Goal: Task Accomplishment & Management: Manage account settings

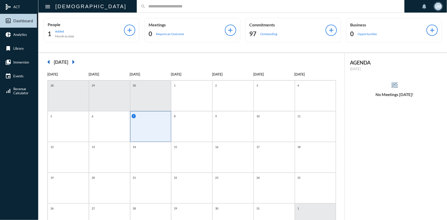
click at [146, 7] on input "text" at bounding box center [273, 6] width 255 height 4
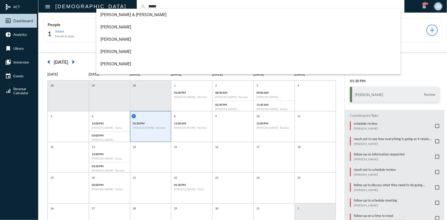
type input "*****"
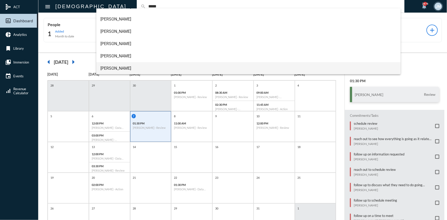
click at [108, 63] on span "[PERSON_NAME]" at bounding box center [248, 68] width 296 height 12
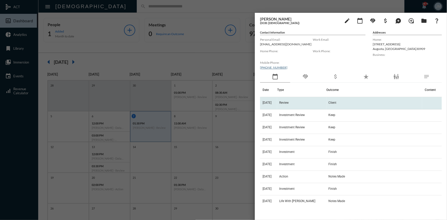
click at [292, 100] on td "Review" at bounding box center [301, 103] width 49 height 12
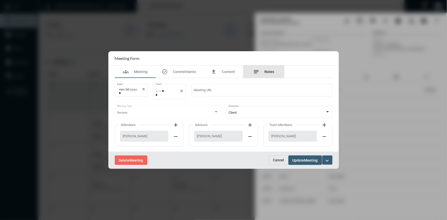
click at [270, 71] on span "Notes" at bounding box center [270, 72] width 10 height 4
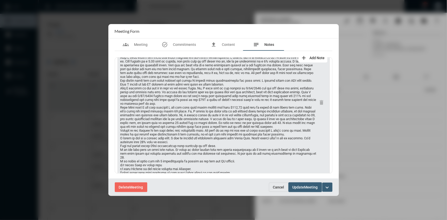
scroll to position [70, 0]
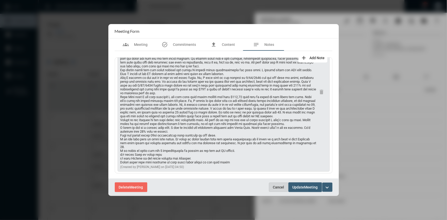
click at [275, 185] on span "Cancel" at bounding box center [278, 187] width 11 height 4
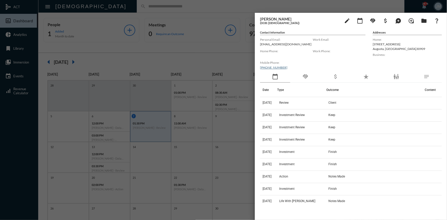
click at [211, 56] on div at bounding box center [223, 110] width 447 height 220
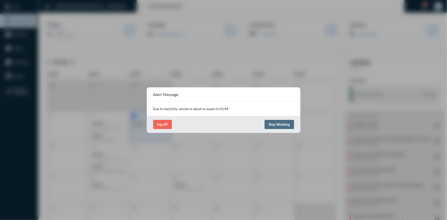
click at [274, 123] on span "Stay Working" at bounding box center [279, 124] width 21 height 4
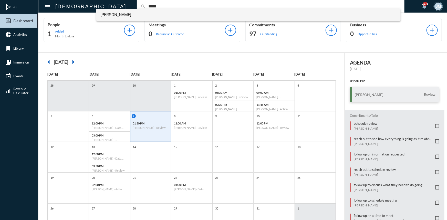
type input "*****"
click at [115, 15] on span "[PERSON_NAME]" at bounding box center [248, 15] width 296 height 12
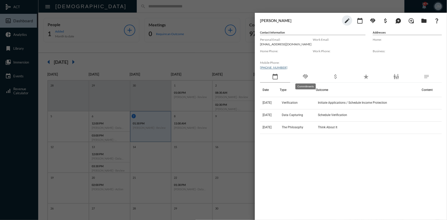
click at [304, 75] on mat-icon "handshake" at bounding box center [305, 77] width 6 height 6
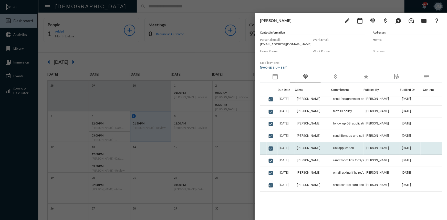
scroll to position [116, 0]
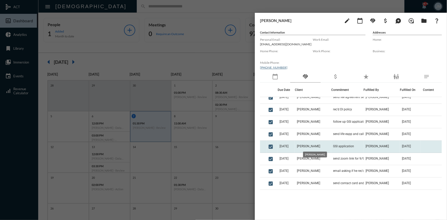
click at [314, 144] on span "[PERSON_NAME]" at bounding box center [308, 146] width 23 height 4
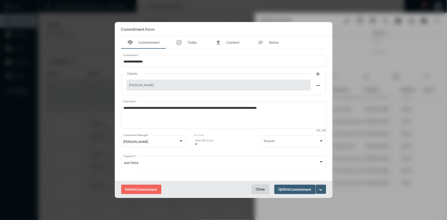
click at [258, 185] on button "Close" at bounding box center [260, 189] width 17 height 9
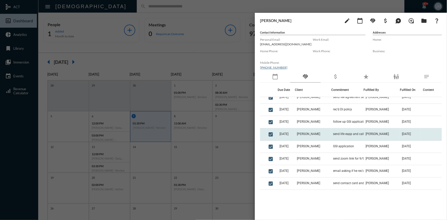
click at [325, 134] on td "[PERSON_NAME]" at bounding box center [313, 134] width 36 height 12
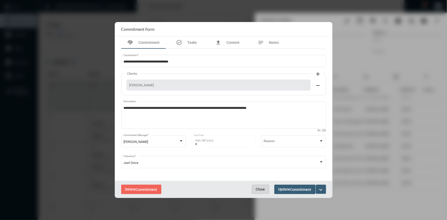
click at [258, 186] on button "Close" at bounding box center [260, 189] width 17 height 9
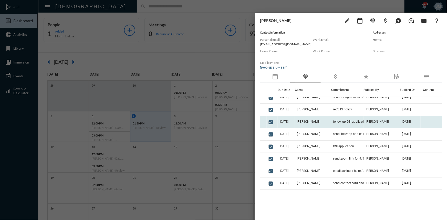
click at [324, 121] on td "[PERSON_NAME]" at bounding box center [313, 122] width 36 height 12
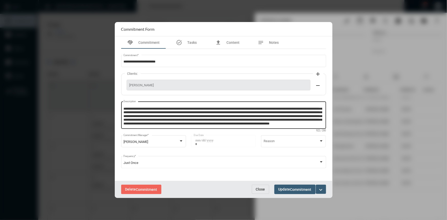
scroll to position [2, 0]
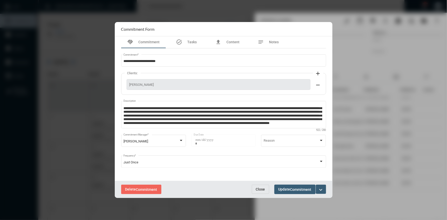
drag, startPoint x: 262, startPoint y: 190, endPoint x: 306, endPoint y: 171, distance: 47.7
click at [262, 190] on span "Close" at bounding box center [260, 189] width 9 height 4
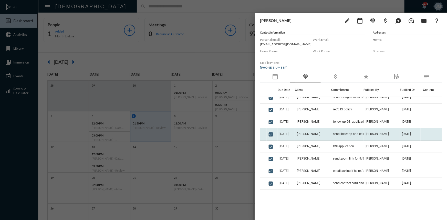
scroll to position [93, 0]
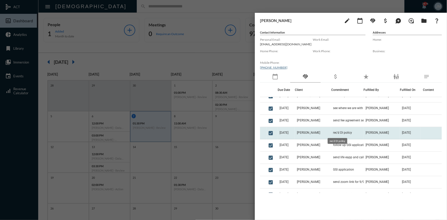
click at [338, 132] on span "rec'd DI policy" at bounding box center [342, 133] width 19 height 4
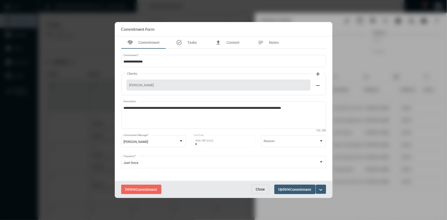
click at [256, 186] on button "Close" at bounding box center [260, 189] width 17 height 9
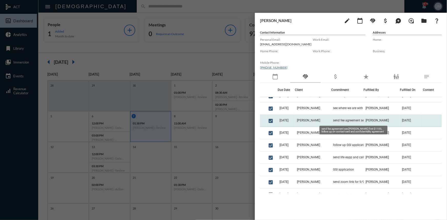
click at [333, 120] on span "send fee agreement see [PERSON_NAME] first $1100, follow up on contact card and…" at bounding box center [358, 121] width 51 height 4
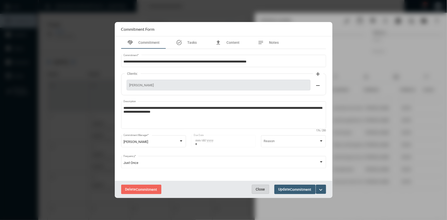
click at [259, 187] on span "Close" at bounding box center [260, 189] width 9 height 4
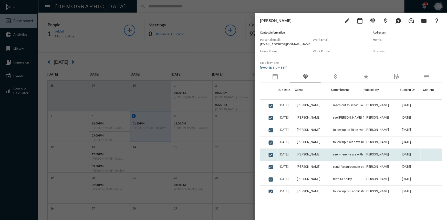
scroll to position [46, 0]
click at [323, 154] on td "[PERSON_NAME]" at bounding box center [313, 155] width 36 height 12
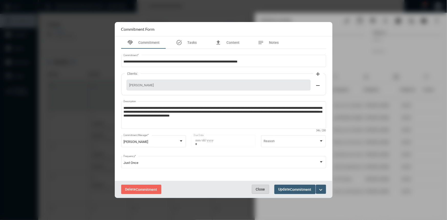
click at [258, 190] on span "Close" at bounding box center [260, 189] width 9 height 4
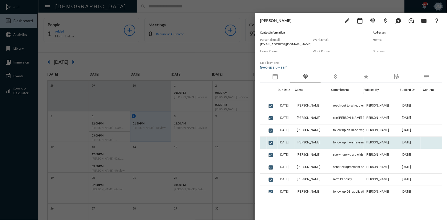
click at [335, 140] on td "follow up if we have not rec'd the DI requirements" at bounding box center [347, 143] width 33 height 12
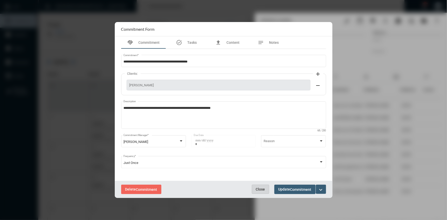
click at [262, 190] on span "Close" at bounding box center [260, 189] width 9 height 4
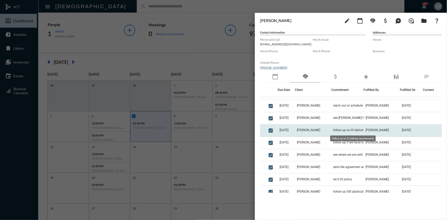
click at [340, 128] on span "follow up on DI delivery requirements" at bounding box center [358, 130] width 51 height 4
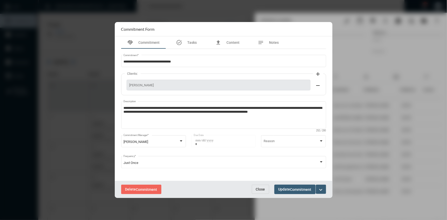
click at [258, 191] on span "Close" at bounding box center [260, 189] width 9 height 4
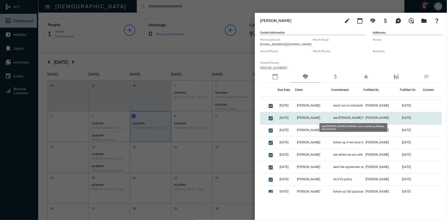
click at [354, 119] on span "see [PERSON_NAME] firstfollow up on receiving delivery requirements" at bounding box center [358, 118] width 51 height 4
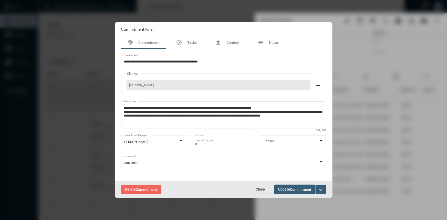
click at [259, 190] on span "Close" at bounding box center [260, 189] width 9 height 4
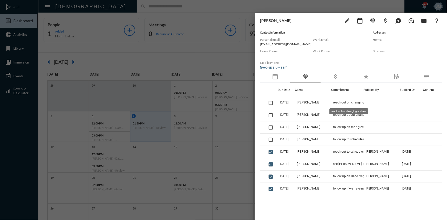
scroll to position [0, 0]
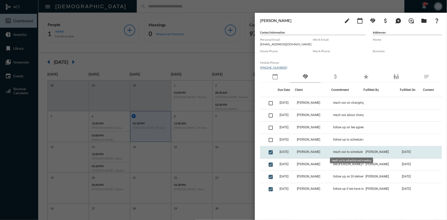
click at [339, 152] on span "reach out to schedule next meeting" at bounding box center [357, 152] width 48 height 4
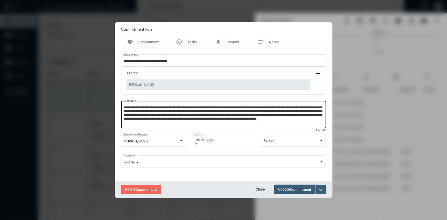
scroll to position [2, 0]
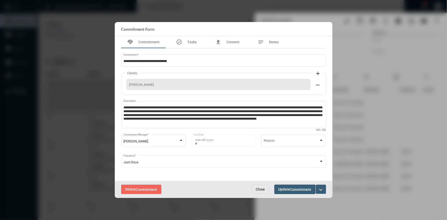
click at [259, 190] on span "Close" at bounding box center [260, 189] width 9 height 4
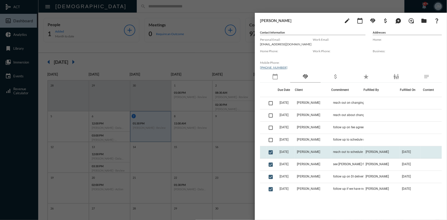
click at [310, 150] on td "[PERSON_NAME]" at bounding box center [313, 152] width 36 height 12
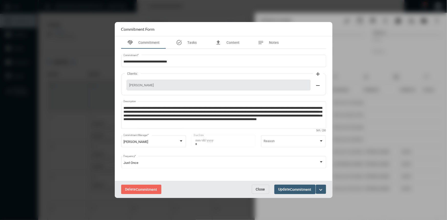
click at [263, 188] on span "Close" at bounding box center [260, 189] width 9 height 4
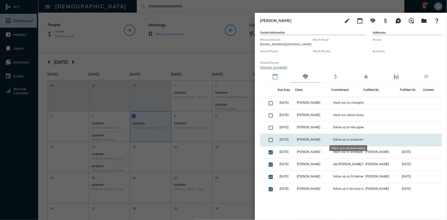
click at [337, 139] on span "follow up to schedule meeting" at bounding box center [353, 140] width 41 height 4
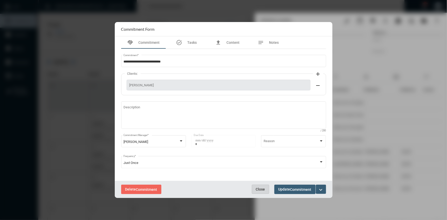
click at [262, 188] on span "Close" at bounding box center [260, 189] width 9 height 4
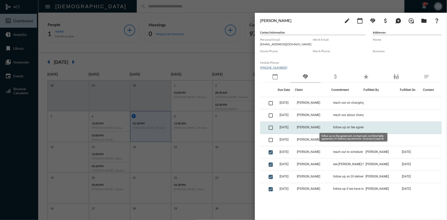
click at [339, 127] on span "follow up on fee agreement, contact card, confidentiality agreement, DI deliver…" at bounding box center [358, 128] width 51 height 4
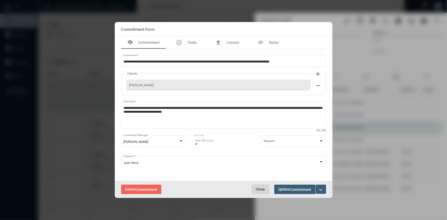
drag, startPoint x: 262, startPoint y: 189, endPoint x: 381, endPoint y: 131, distance: 132.5
click at [263, 189] on span "Close" at bounding box center [260, 189] width 9 height 4
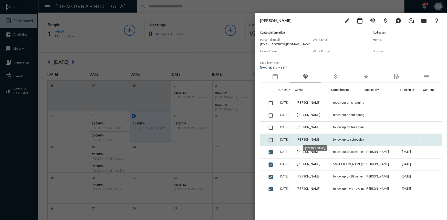
click at [310, 139] on span "[PERSON_NAME]" at bounding box center [308, 140] width 23 height 4
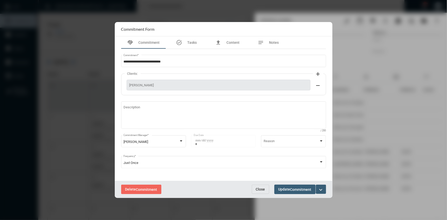
click at [320, 187] on mat-icon "expand_more" at bounding box center [321, 190] width 6 height 6
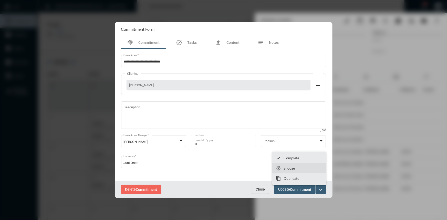
click at [297, 168] on section "snooze Snooze" at bounding box center [299, 168] width 54 height 10
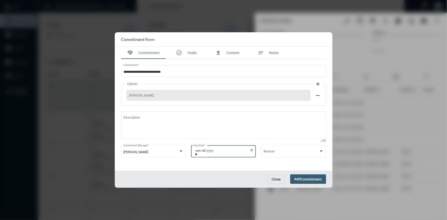
click at [251, 150] on input "**********" at bounding box center [224, 152] width 58 height 7
type input "**********"
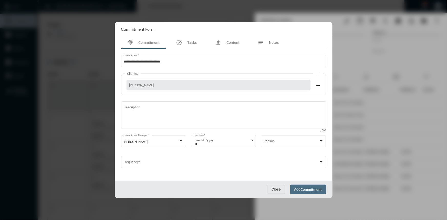
click at [305, 189] on span "Commitment" at bounding box center [311, 189] width 21 height 4
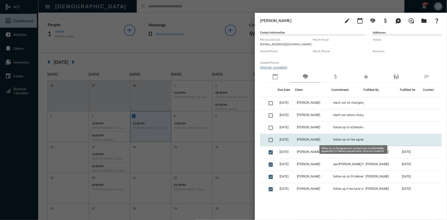
click at [333, 141] on span "follow up on fee agreement, contact card, confidentiality agreement, DI deliver…" at bounding box center [358, 140] width 51 height 4
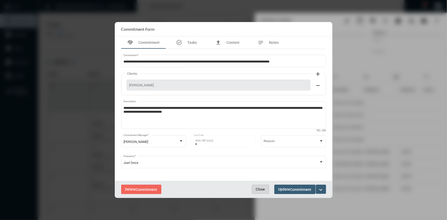
click at [259, 187] on span "Close" at bounding box center [260, 189] width 9 height 4
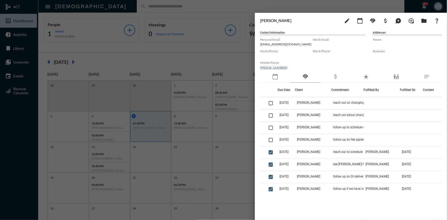
click at [216, 64] on div at bounding box center [223, 110] width 447 height 220
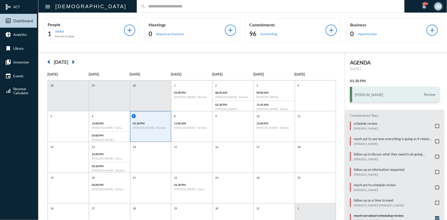
scroll to position [26, 0]
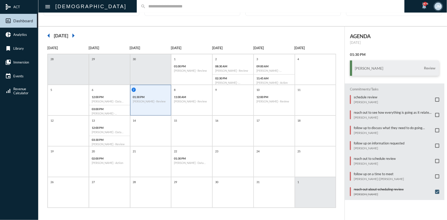
click at [146, 7] on input "text" at bounding box center [273, 6] width 255 height 4
type input "****"
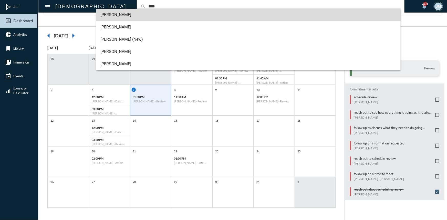
click at [107, 16] on span "[PERSON_NAME]" at bounding box center [248, 15] width 296 height 12
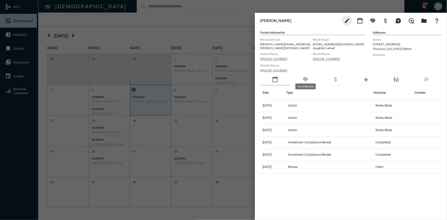
click at [305, 76] on mat-icon "handshake" at bounding box center [305, 79] width 6 height 6
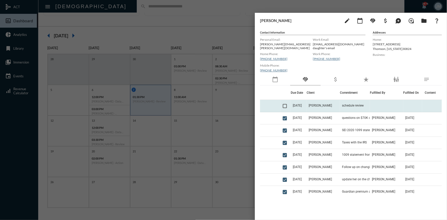
click at [307, 103] on td "[DATE]" at bounding box center [299, 106] width 16 height 12
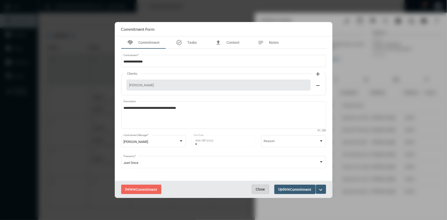
click at [263, 190] on span "Close" at bounding box center [260, 189] width 9 height 4
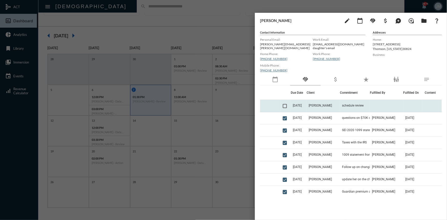
click at [301, 104] on span "[DATE]" at bounding box center [297, 106] width 9 height 4
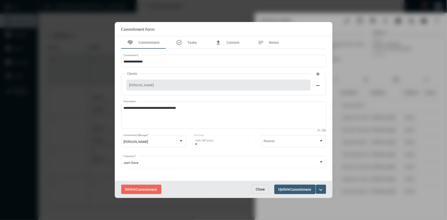
drag, startPoint x: 261, startPoint y: 189, endPoint x: 263, endPoint y: 184, distance: 4.5
click at [263, 185] on button "Close" at bounding box center [260, 189] width 17 height 9
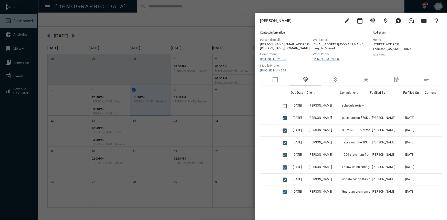
click at [110, 18] on div at bounding box center [223, 110] width 447 height 220
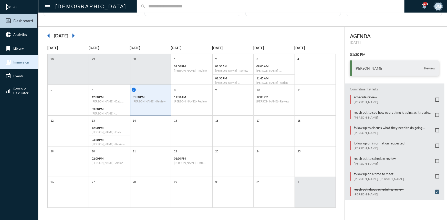
click at [17, 61] on span "Immersion" at bounding box center [21, 62] width 16 height 4
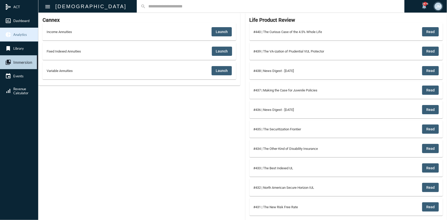
click at [19, 35] on span "Analytics" at bounding box center [20, 35] width 14 height 4
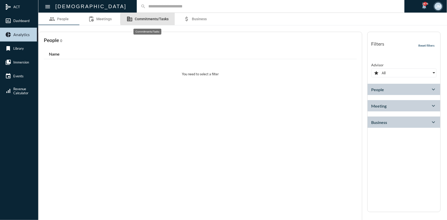
click at [155, 19] on span "Commitments/Tasks" at bounding box center [152, 19] width 34 height 4
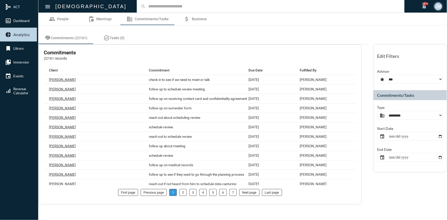
click at [441, 117] on select "**********" at bounding box center [410, 115] width 66 height 9
select select "**********"
click at [377, 111] on select "**********" at bounding box center [410, 115] width 66 height 9
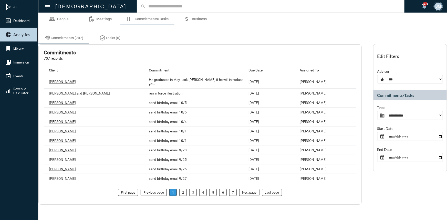
click at [442, 78] on select "**********" at bounding box center [410, 79] width 66 height 9
select select "***"
click at [377, 75] on select "**********" at bounding box center [410, 79] width 66 height 9
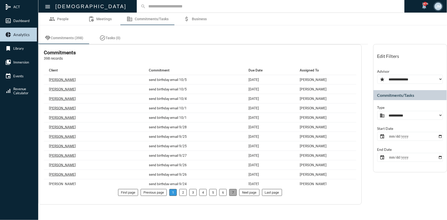
click at [233, 193] on li "7" at bounding box center [232, 192] width 7 height 7
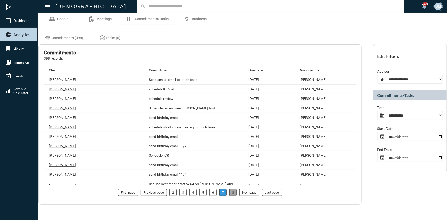
click at [234, 192] on li "8" at bounding box center [232, 192] width 7 height 7
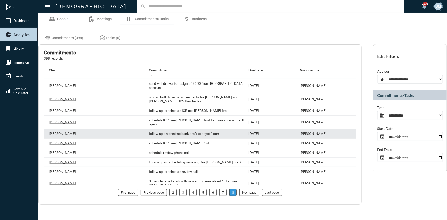
scroll to position [386, 0]
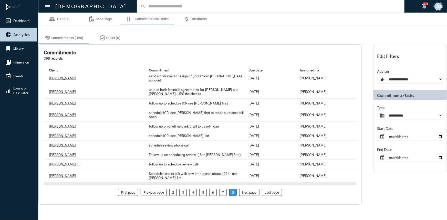
click at [151, 185] on p "schedule review" at bounding box center [161, 187] width 24 height 4
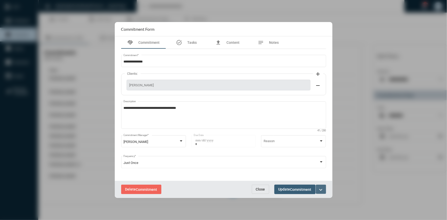
click at [324, 190] on mat-icon "expand_more" at bounding box center [321, 190] width 6 height 6
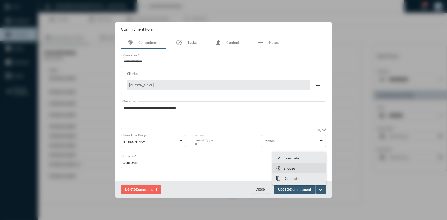
click at [292, 170] on p "Snooze" at bounding box center [289, 168] width 11 height 4
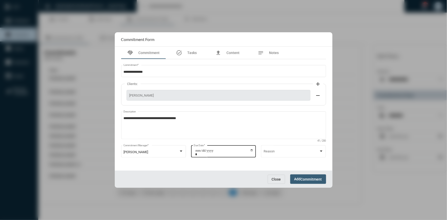
click at [250, 151] on input "**********" at bounding box center [224, 152] width 58 height 7
type input "**********"
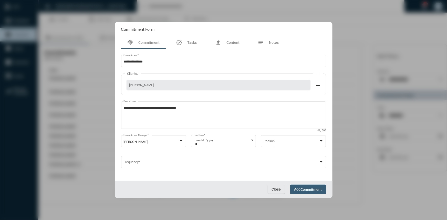
drag, startPoint x: 143, startPoint y: 59, endPoint x: 113, endPoint y: 58, distance: 29.5
click at [112, 59] on div "**********" at bounding box center [223, 110] width 447 height 220
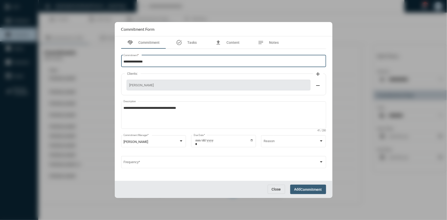
scroll to position [0, 0]
drag, startPoint x: 154, startPoint y: 63, endPoint x: 117, endPoint y: 65, distance: 37.2
click at [117, 65] on div "**********" at bounding box center [224, 108] width 218 height 144
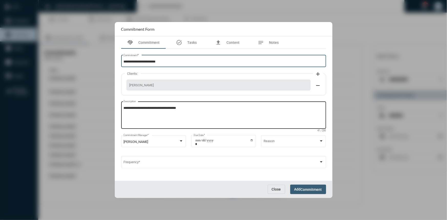
type input "**********"
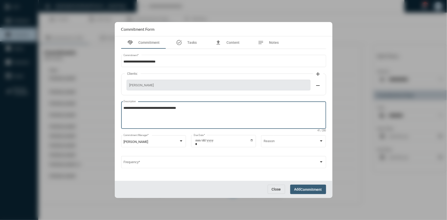
click at [188, 108] on textarea "**********" at bounding box center [223, 116] width 200 height 20
type textarea "**********"
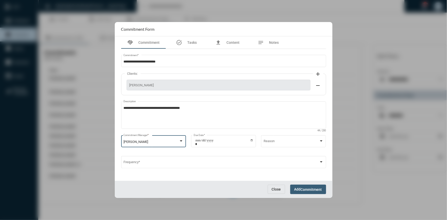
click at [180, 141] on div at bounding box center [181, 140] width 3 height 1
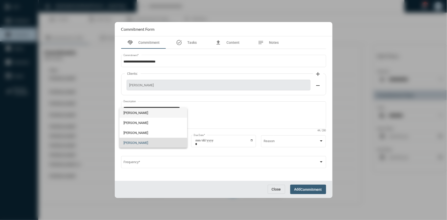
click at [141, 112] on span "[PERSON_NAME]" at bounding box center [152, 113] width 59 height 10
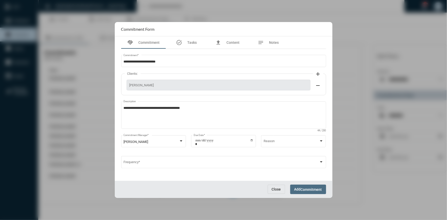
click at [301, 189] on span "Commitment" at bounding box center [311, 189] width 21 height 4
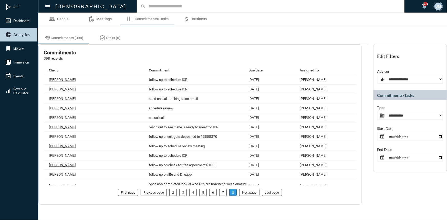
click at [146, 5] on input "text" at bounding box center [273, 6] width 255 height 4
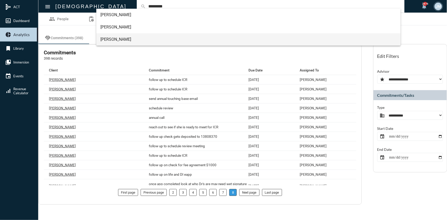
type input "*********"
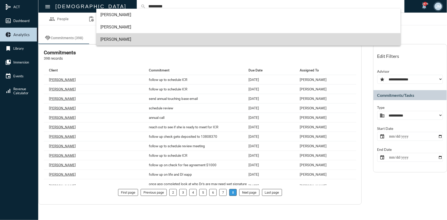
click at [104, 37] on span "[PERSON_NAME]" at bounding box center [248, 39] width 296 height 12
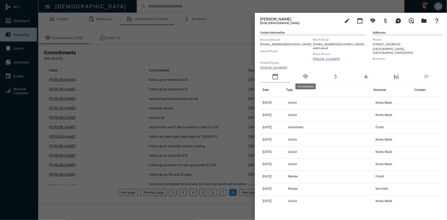
click at [307, 74] on mat-icon "handshake" at bounding box center [305, 77] width 6 height 6
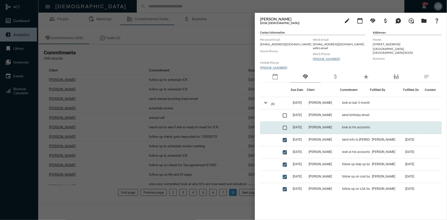
click at [311, 125] on td "[PERSON_NAME]" at bounding box center [323, 128] width 33 height 12
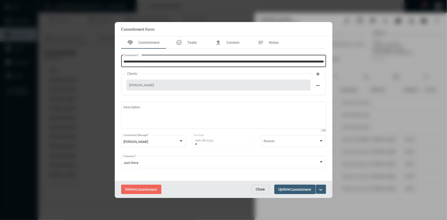
click at [234, 58] on div "**********" at bounding box center [223, 60] width 200 height 13
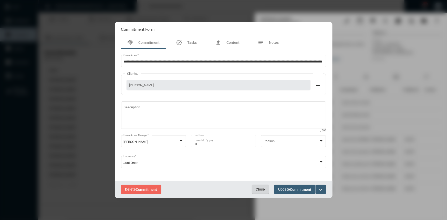
click at [254, 187] on button "Close" at bounding box center [260, 189] width 17 height 9
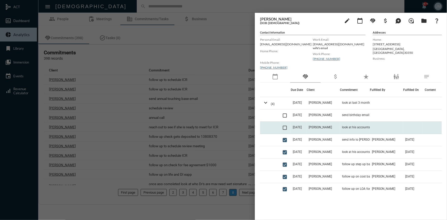
click at [285, 128] on span at bounding box center [285, 128] width 4 height 4
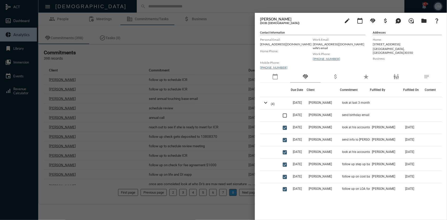
click at [234, 46] on div at bounding box center [223, 110] width 447 height 220
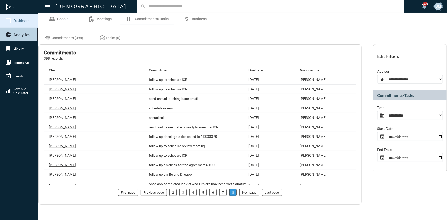
click at [18, 18] on link "insert_chart_outlined Dashboard" at bounding box center [19, 21] width 38 height 14
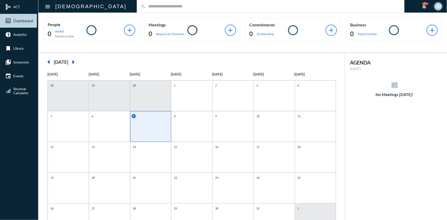
click at [146, 7] on input "text" at bounding box center [273, 6] width 255 height 4
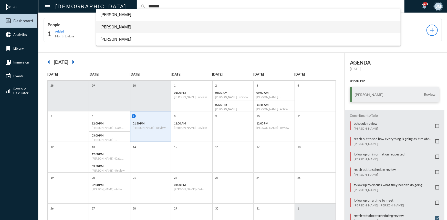
type input "*******"
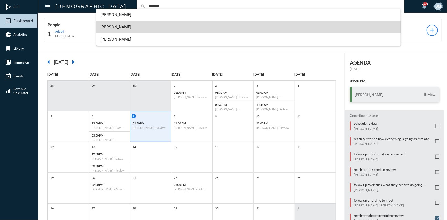
click at [116, 26] on span "[PERSON_NAME]" at bounding box center [248, 27] width 296 height 12
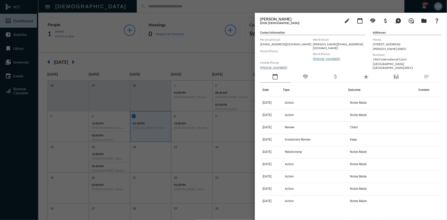
drag, startPoint x: 312, startPoint y: 77, endPoint x: 307, endPoint y: 77, distance: 5.1
click at [312, 77] on div "handshake" at bounding box center [305, 77] width 30 height 12
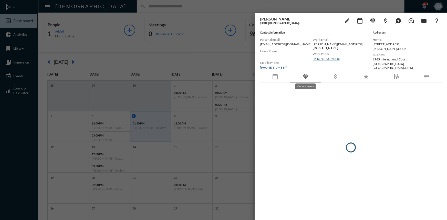
click at [307, 77] on mat-icon "handshake" at bounding box center [305, 77] width 6 height 6
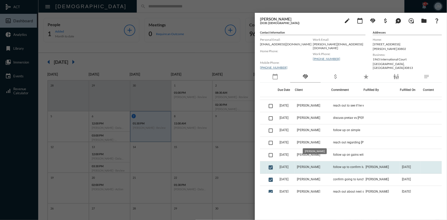
scroll to position [70, 0]
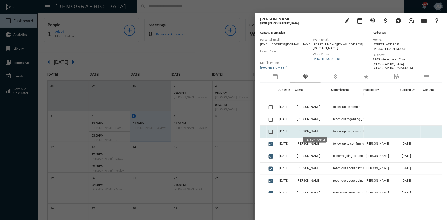
click at [314, 132] on span "[PERSON_NAME]" at bounding box center [308, 132] width 23 height 4
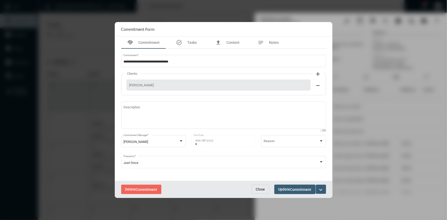
click at [262, 187] on span "Close" at bounding box center [260, 189] width 9 height 4
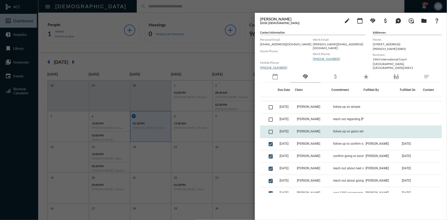
click at [272, 132] on span at bounding box center [271, 132] width 4 height 4
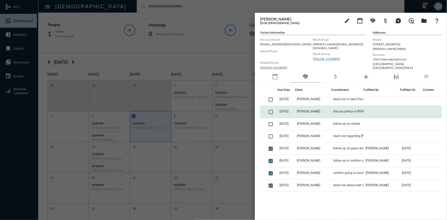
scroll to position [46, 0]
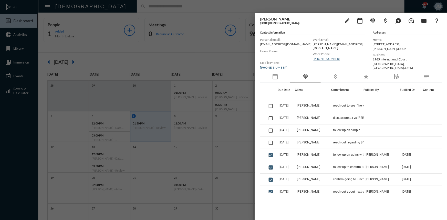
click at [193, 7] on div at bounding box center [223, 110] width 447 height 220
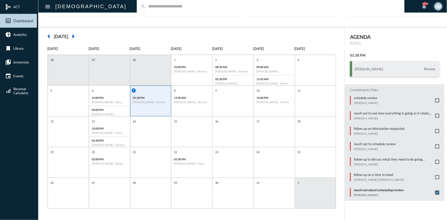
scroll to position [26, 0]
click at [146, 4] on input "text" at bounding box center [273, 6] width 255 height 4
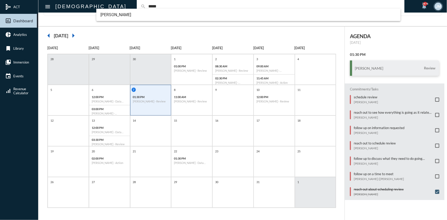
type input "*****"
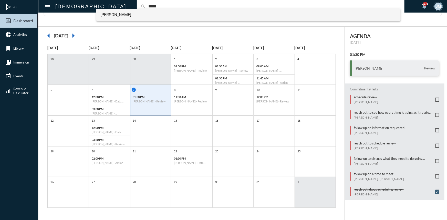
click at [106, 12] on span "[PERSON_NAME]" at bounding box center [248, 15] width 296 height 12
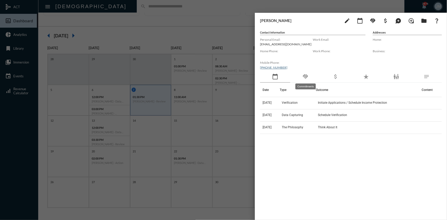
click at [304, 75] on mat-icon "handshake" at bounding box center [305, 77] width 6 height 6
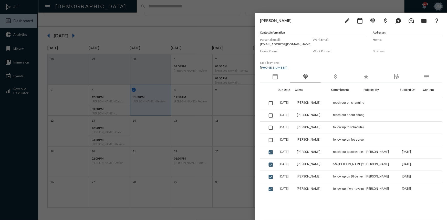
click at [153, 18] on div at bounding box center [223, 110] width 447 height 220
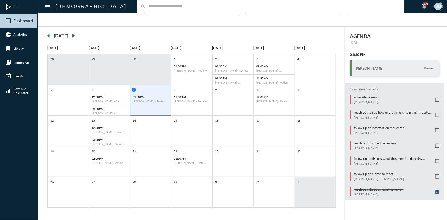
click at [146, 5] on input "text" at bounding box center [273, 6] width 255 height 4
type input "****"
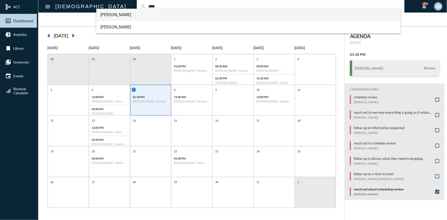
click at [116, 16] on span "[PERSON_NAME]" at bounding box center [248, 15] width 296 height 12
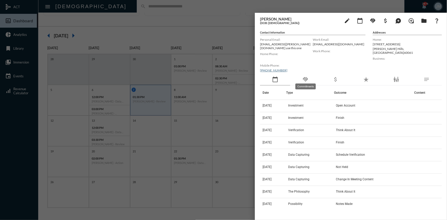
click at [307, 76] on mat-icon "handshake" at bounding box center [305, 79] width 6 height 6
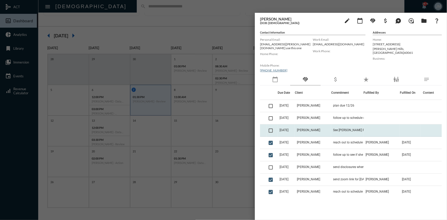
click at [295, 128] on td "[DATE]" at bounding box center [286, 130] width 17 height 12
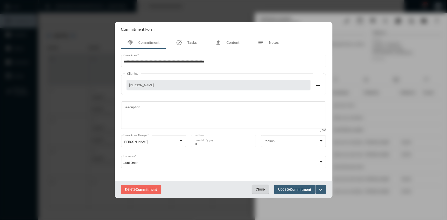
click at [259, 190] on span "Close" at bounding box center [260, 189] width 9 height 4
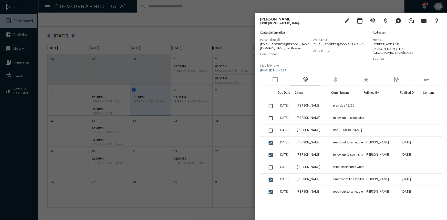
click at [224, 39] on div at bounding box center [223, 110] width 447 height 220
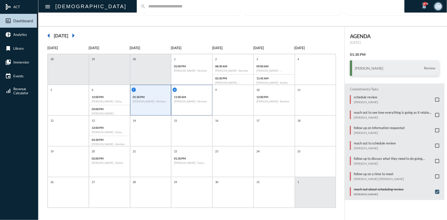
click at [190, 108] on div "8 11:00 AM [PERSON_NAME] - Review" at bounding box center [191, 100] width 41 height 31
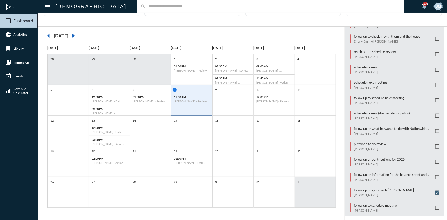
scroll to position [3, 0]
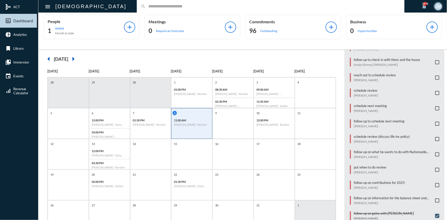
click at [150, 6] on input "text" at bounding box center [273, 6] width 255 height 4
type input "******"
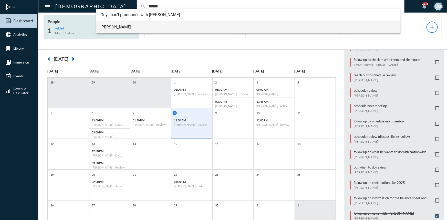
click at [108, 27] on span "[PERSON_NAME]" at bounding box center [248, 27] width 296 height 12
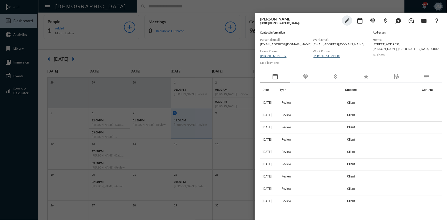
click at [242, 6] on div at bounding box center [223, 110] width 447 height 220
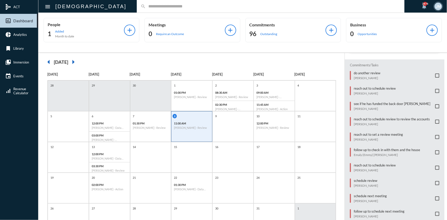
scroll to position [68, 0]
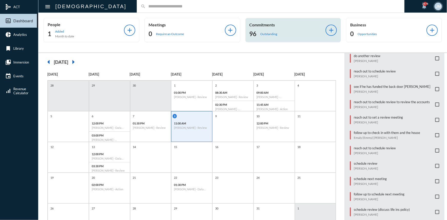
click at [253, 23] on p "Commitments" at bounding box center [287, 24] width 76 height 5
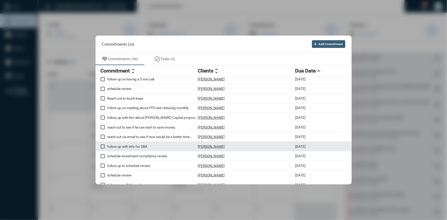
scroll to position [0, 0]
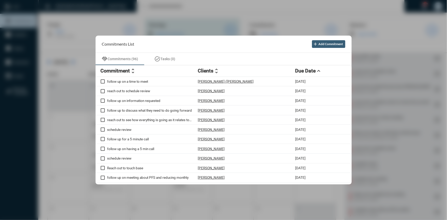
click at [207, 23] on div at bounding box center [223, 110] width 447 height 220
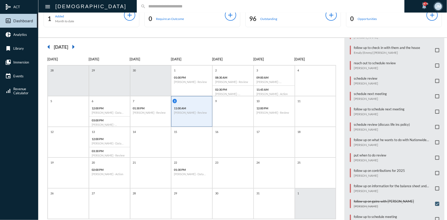
scroll to position [23, 0]
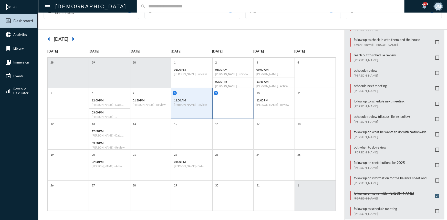
click at [235, 100] on div "9" at bounding box center [232, 103] width 41 height 31
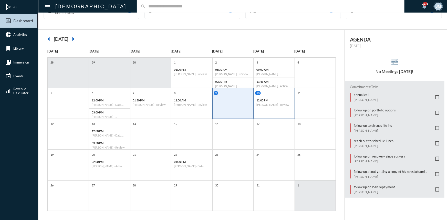
click at [282, 108] on div "12:00 PM [PERSON_NAME] - Review" at bounding box center [274, 103] width 41 height 12
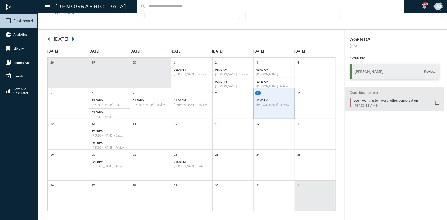
click at [123, 22] on div "People 1 Added Month to date add Meetings 0 Require an Outcome add Commitments …" at bounding box center [242, 10] width 409 height 40
click at [155, 109] on div "7 01:30 PM [PERSON_NAME] - Review" at bounding box center [150, 103] width 41 height 31
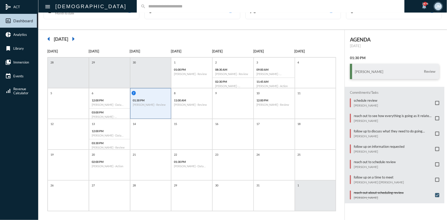
click at [435, 178] on span at bounding box center [437, 180] width 4 height 4
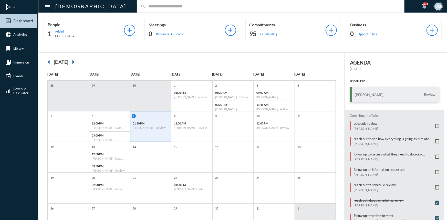
click at [146, 8] on input "text" at bounding box center [273, 6] width 255 height 4
type input "*****"
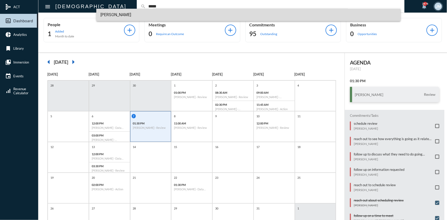
click at [114, 12] on span "[PERSON_NAME]" at bounding box center [248, 15] width 296 height 12
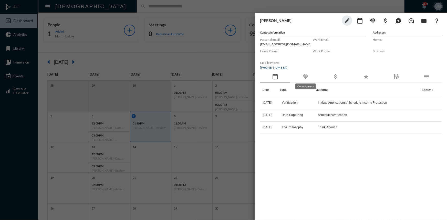
click at [304, 75] on mat-icon "handshake" at bounding box center [305, 77] width 6 height 6
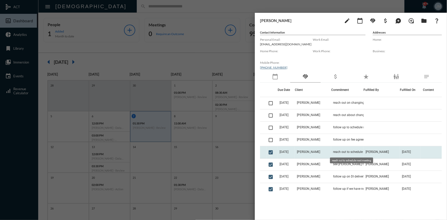
click at [341, 152] on span "reach out to schedule next meeting" at bounding box center [357, 152] width 48 height 4
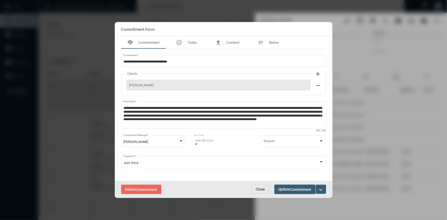
click at [261, 188] on span "Close" at bounding box center [260, 189] width 9 height 4
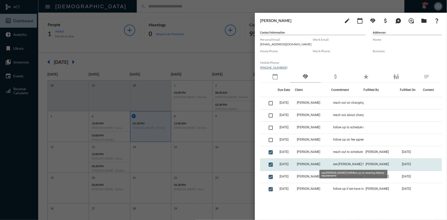
click at [358, 163] on span "see [PERSON_NAME] firstfollow up on receiving delivery requirements" at bounding box center [358, 164] width 51 height 4
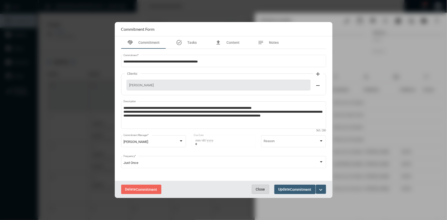
click at [258, 188] on span "Close" at bounding box center [260, 189] width 9 height 4
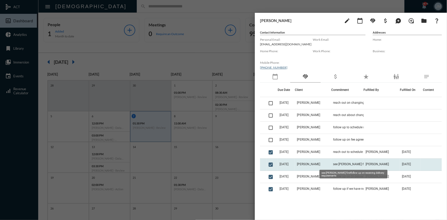
click at [333, 163] on span "see [PERSON_NAME] firstfollow up on receiving delivery requirements" at bounding box center [358, 164] width 51 height 4
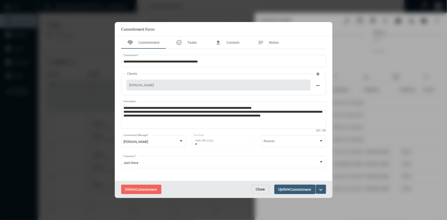
click at [263, 187] on span "Close" at bounding box center [260, 189] width 9 height 4
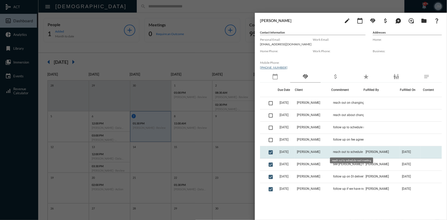
click at [346, 151] on span "reach out to schedule next meeting" at bounding box center [357, 152] width 48 height 4
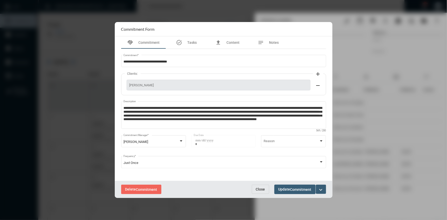
click at [262, 187] on span "Close" at bounding box center [260, 189] width 9 height 4
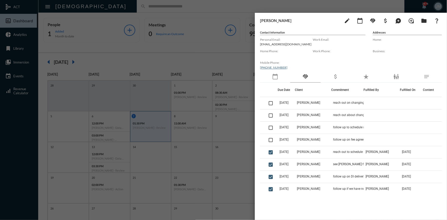
drag, startPoint x: 236, startPoint y: 12, endPoint x: 238, endPoint y: 11, distance: 3.1
click at [238, 11] on div at bounding box center [223, 110] width 447 height 220
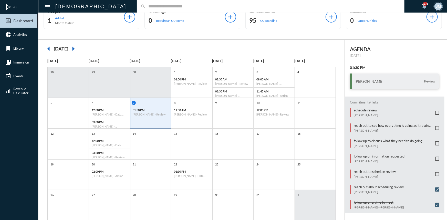
scroll to position [26, 0]
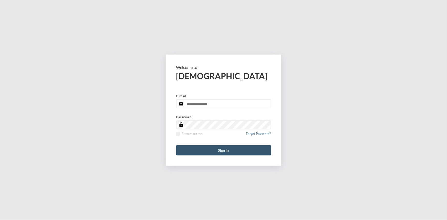
type input "**********"
click at [226, 148] on button "Sign in" at bounding box center [223, 150] width 95 height 10
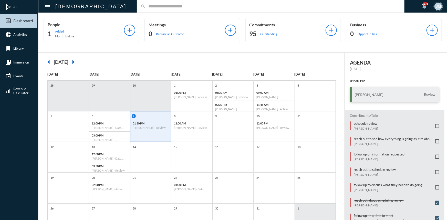
click at [146, 7] on input "text" at bounding box center [273, 6] width 255 height 4
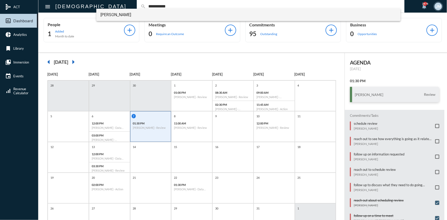
type input "**********"
click at [114, 14] on span "Chris Doyle" at bounding box center [248, 15] width 296 height 12
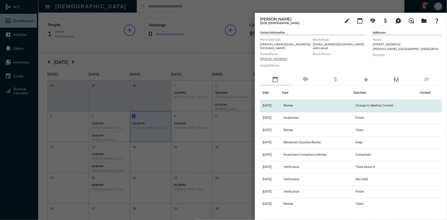
click at [292, 104] on span "Review" at bounding box center [288, 106] width 9 height 4
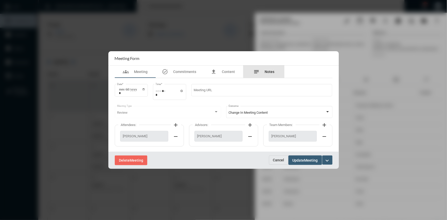
click at [274, 69] on div "notes Notes" at bounding box center [263, 72] width 41 height 12
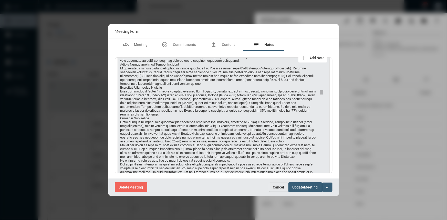
scroll to position [93, 0]
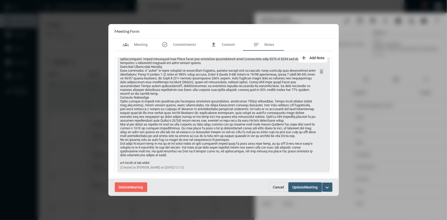
click at [280, 188] on span "Cancel" at bounding box center [278, 187] width 11 height 4
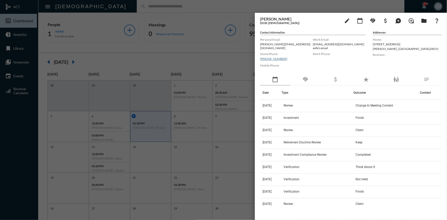
click at [167, 20] on div at bounding box center [223, 110] width 447 height 220
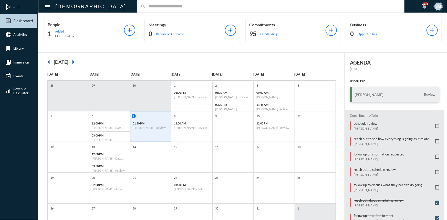
click at [146, 4] on input "text" at bounding box center [273, 6] width 255 height 4
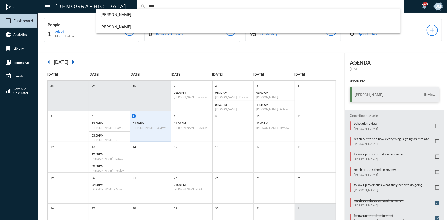
type input "****"
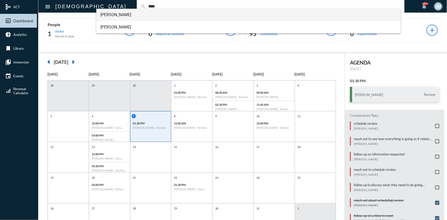
click at [116, 14] on span "Andrea Nale" at bounding box center [248, 15] width 296 height 12
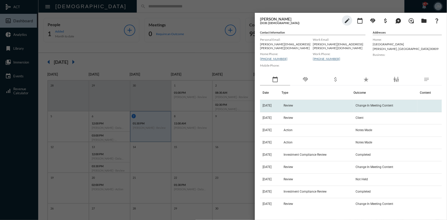
click at [266, 104] on span "[DATE]" at bounding box center [267, 106] width 9 height 4
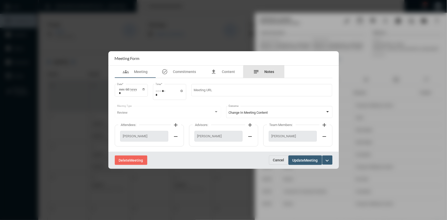
click at [271, 72] on span "Notes" at bounding box center [270, 72] width 10 height 4
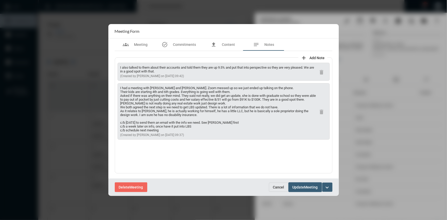
click at [279, 186] on span "Cancel" at bounding box center [278, 187] width 11 height 4
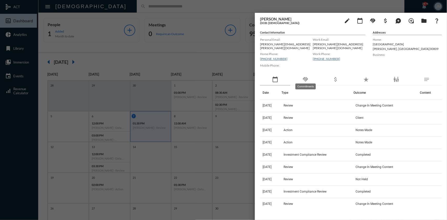
click at [306, 78] on mat-icon "handshake" at bounding box center [305, 79] width 6 height 6
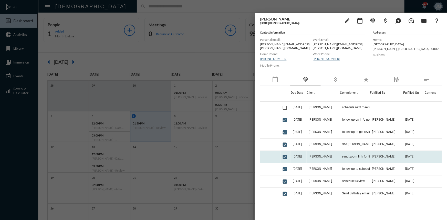
scroll to position [23, 0]
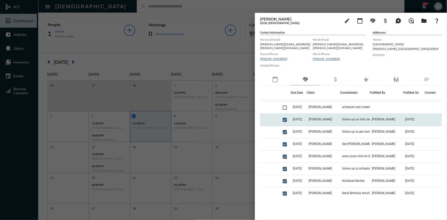
click at [331, 114] on td "[PERSON_NAME]" at bounding box center [323, 120] width 33 height 12
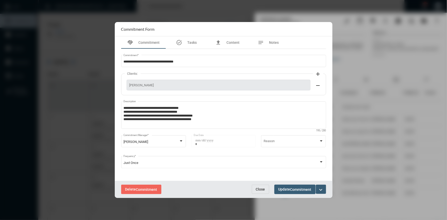
click at [263, 190] on span "Close" at bounding box center [260, 189] width 9 height 4
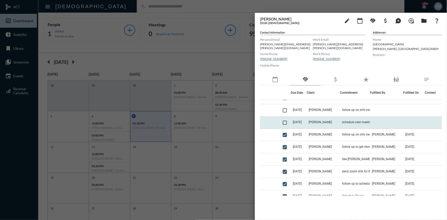
scroll to position [0, 0]
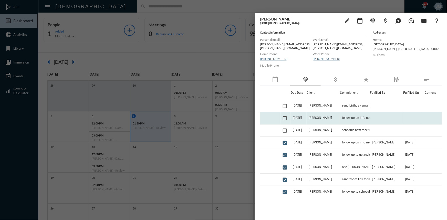
click at [307, 114] on td "[DATE]" at bounding box center [299, 118] width 16 height 12
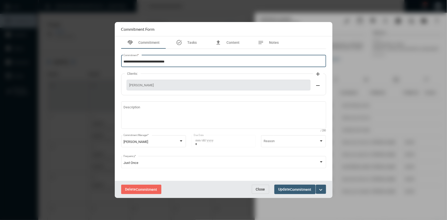
click at [178, 62] on input "**********" at bounding box center [223, 62] width 200 height 4
type input "**********"
click at [101, 64] on div at bounding box center [223, 110] width 447 height 220
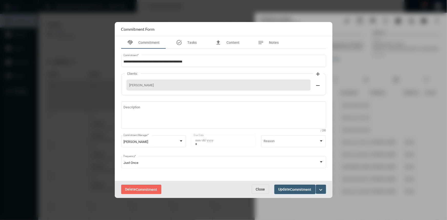
click at [259, 190] on span "Close" at bounding box center [260, 189] width 9 height 4
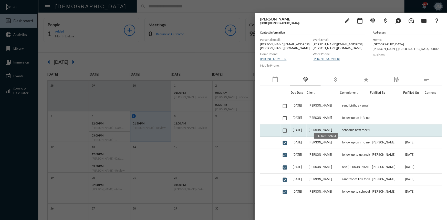
click at [315, 128] on span "[PERSON_NAME]" at bounding box center [320, 130] width 23 height 4
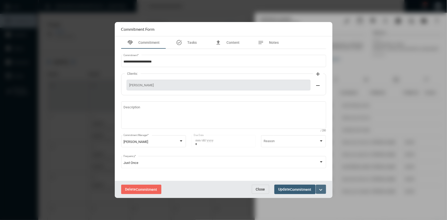
click at [323, 189] on mat-icon "expand_more" at bounding box center [321, 190] width 6 height 6
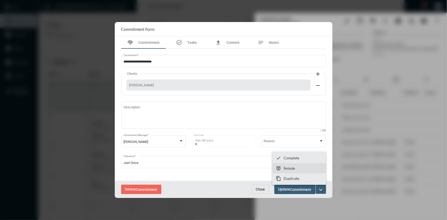
click at [290, 167] on p "Snooze" at bounding box center [289, 168] width 11 height 4
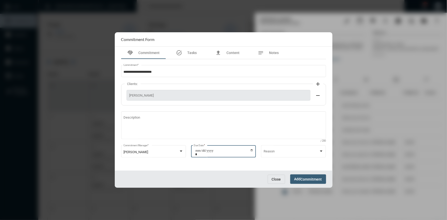
click at [252, 150] on input "**********" at bounding box center [224, 152] width 58 height 7
click at [279, 180] on span "Close" at bounding box center [276, 179] width 9 height 4
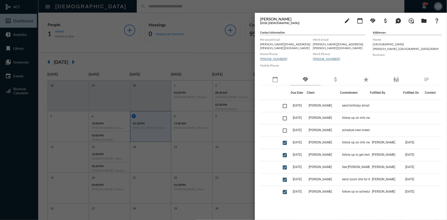
click at [243, 55] on div at bounding box center [223, 110] width 447 height 220
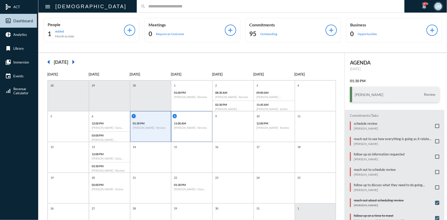
click at [194, 125] on div "11:00 AM Joseph Bishop - Review" at bounding box center [191, 126] width 41 height 12
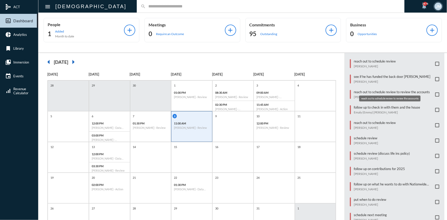
scroll to position [138, 0]
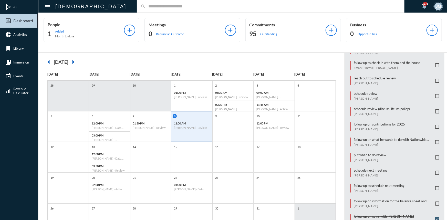
click at [436, 140] on span at bounding box center [437, 142] width 4 height 4
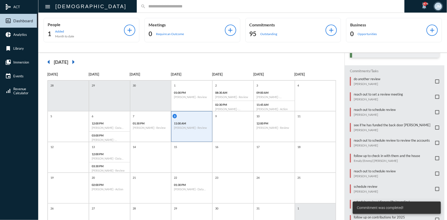
scroll to position [44, 0]
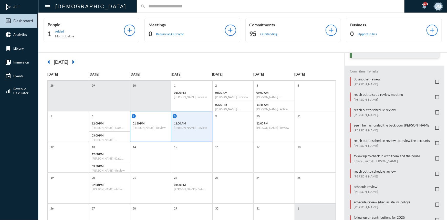
click at [155, 133] on div "7 01:30 PM [PERSON_NAME] - Review" at bounding box center [150, 126] width 41 height 31
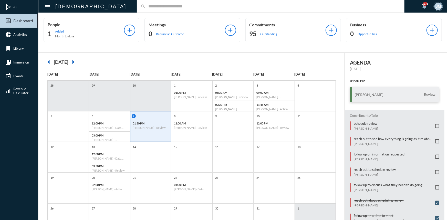
scroll to position [26, 0]
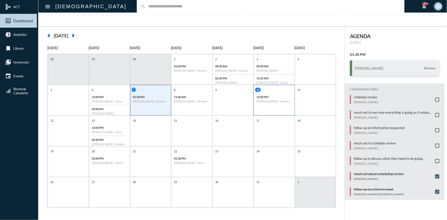
drag, startPoint x: 194, startPoint y: 103, endPoint x: 283, endPoint y: 100, distance: 88.2
click at [195, 103] on div "11:00 AM Joseph Bishop - Review" at bounding box center [191, 99] width 41 height 12
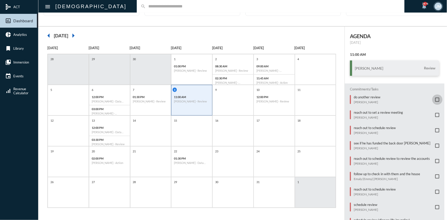
click at [435, 98] on span at bounding box center [437, 100] width 4 height 4
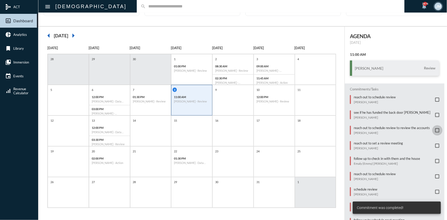
click at [436, 129] on span at bounding box center [437, 130] width 4 height 4
click at [435, 99] on span at bounding box center [437, 100] width 4 height 4
click at [435, 159] on span at bounding box center [437, 161] width 4 height 4
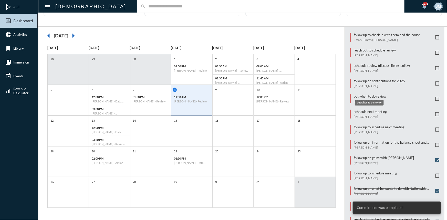
scroll to position [138, 0]
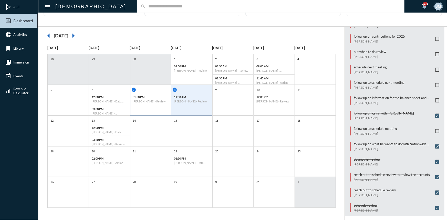
click at [157, 98] on p "01:30 PM" at bounding box center [151, 96] width 36 height 3
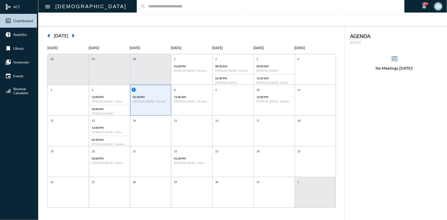
scroll to position [0, 0]
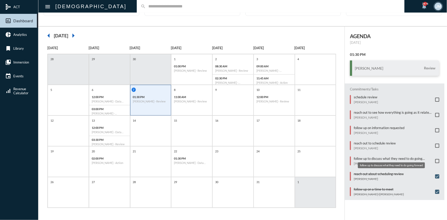
click at [374, 158] on p "follow up to discuss what they need to do going forward" at bounding box center [393, 159] width 79 height 4
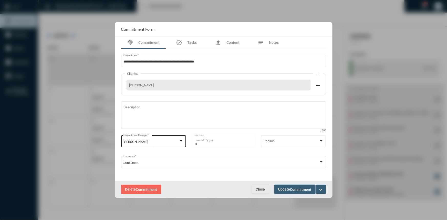
click at [181, 141] on div at bounding box center [181, 140] width 3 height 1
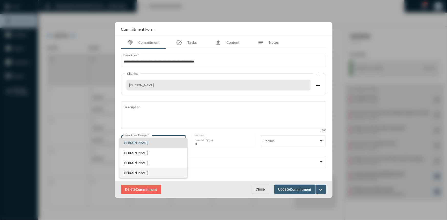
click at [136, 172] on span "[PERSON_NAME]" at bounding box center [152, 173] width 59 height 10
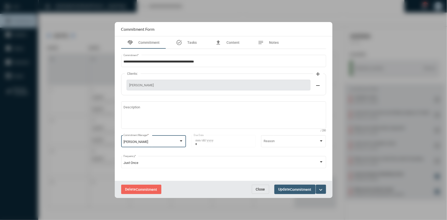
click at [292, 188] on span "Commitment" at bounding box center [300, 189] width 21 height 4
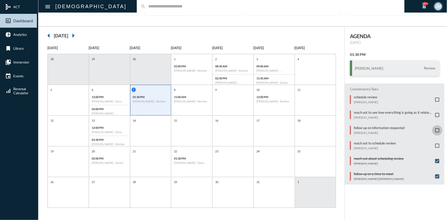
click at [435, 129] on span at bounding box center [437, 130] width 4 height 4
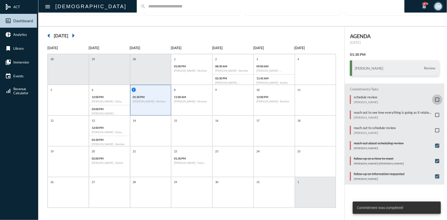
click at [435, 98] on span at bounding box center [437, 100] width 4 height 4
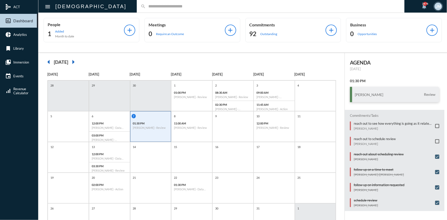
click at [146, 4] on input "text" at bounding box center [273, 6] width 255 height 4
type input "*****"
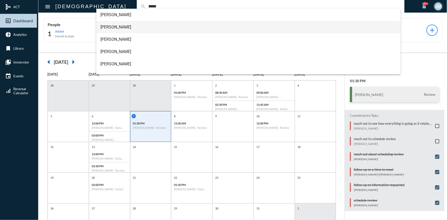
click at [105, 25] on span "Bill Hardy" at bounding box center [248, 27] width 296 height 12
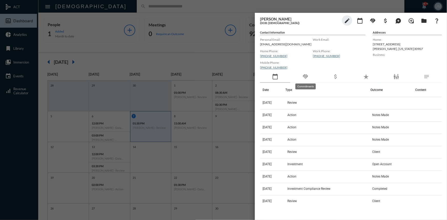
click at [304, 76] on mat-icon "handshake" at bounding box center [305, 77] width 6 height 6
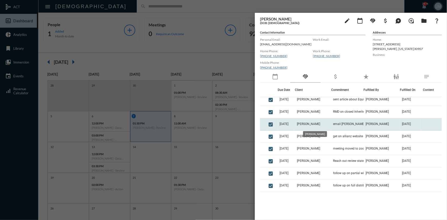
scroll to position [93, 0]
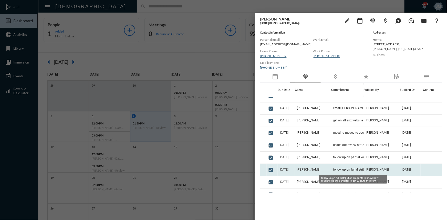
click at [350, 169] on span "follow up on full distribution amounts to know how much to do the partial for t…" at bounding box center [358, 170] width 51 height 4
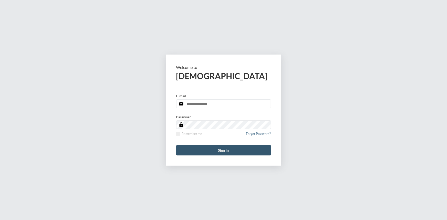
type input "**********"
click at [229, 152] on button "Sign in" at bounding box center [223, 150] width 95 height 10
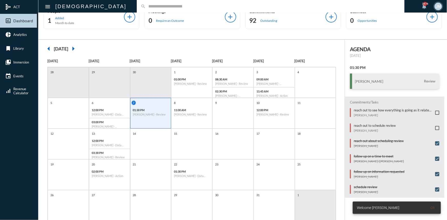
scroll to position [26, 0]
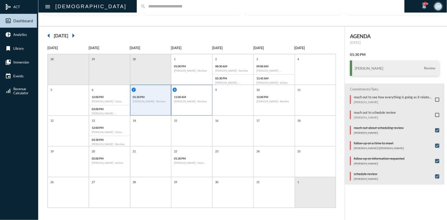
click at [190, 92] on div "8 11:00 AM [PERSON_NAME] - Review" at bounding box center [191, 96] width 41 height 17
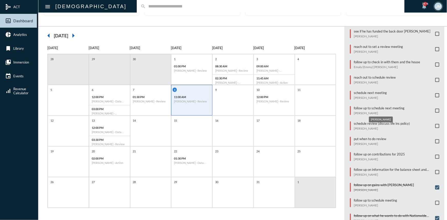
scroll to position [70, 0]
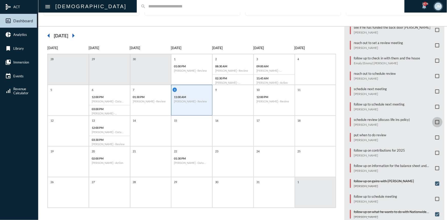
click at [435, 120] on span at bounding box center [437, 122] width 4 height 4
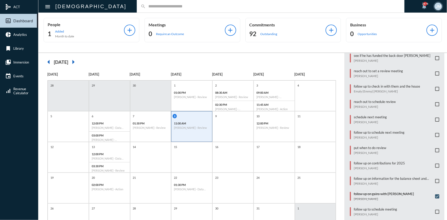
scroll to position [45, 0]
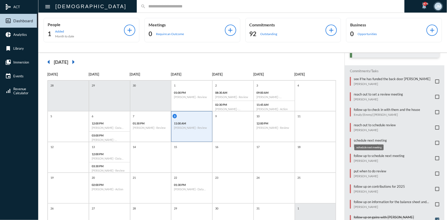
click at [368, 138] on p "schedule next meeting" at bounding box center [370, 140] width 33 height 4
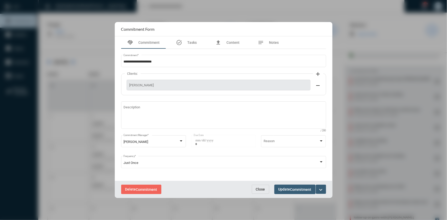
click at [321, 189] on mat-icon "expand_more" at bounding box center [321, 190] width 6 height 6
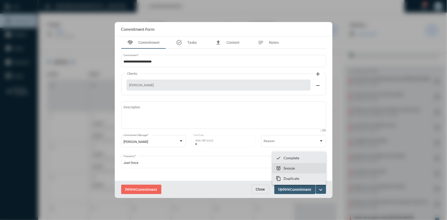
click at [289, 168] on p "Snooze" at bounding box center [289, 168] width 11 height 4
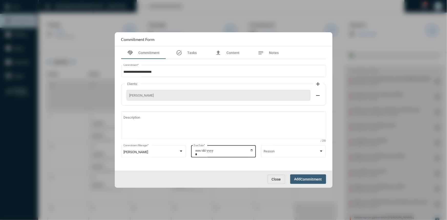
click at [252, 150] on input "**********" at bounding box center [224, 152] width 58 height 7
type input "**********"
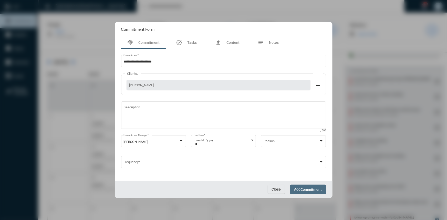
click at [303, 189] on span "Commitment" at bounding box center [311, 189] width 21 height 4
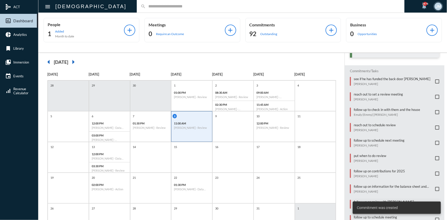
click at [146, 5] on input "text" at bounding box center [273, 6] width 255 height 4
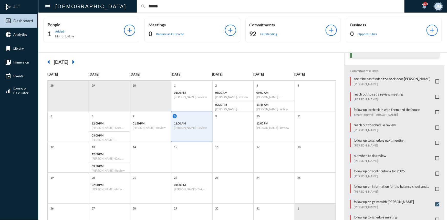
type input "******"
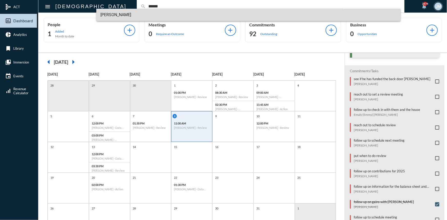
click at [111, 15] on span "Jeff Kiewel" at bounding box center [248, 15] width 296 height 12
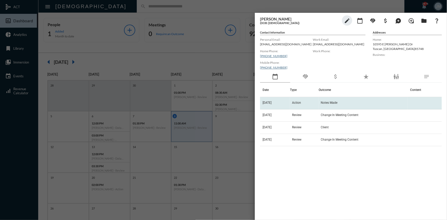
click at [298, 102] on td "Action" at bounding box center [304, 103] width 29 height 12
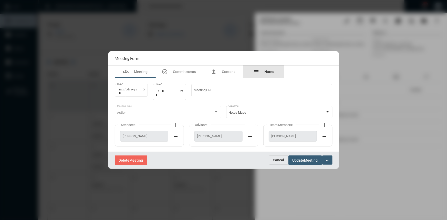
click at [269, 71] on span "Notes" at bounding box center [270, 72] width 10 height 4
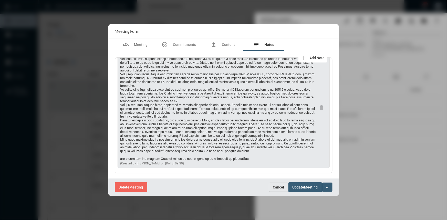
scroll to position [31, 0]
click at [278, 190] on button "Cancel" at bounding box center [278, 187] width 19 height 9
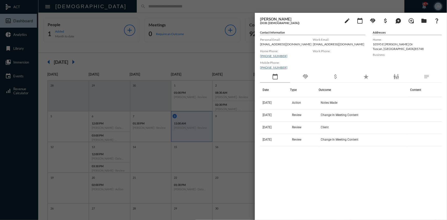
click at [201, 41] on div at bounding box center [223, 110] width 447 height 220
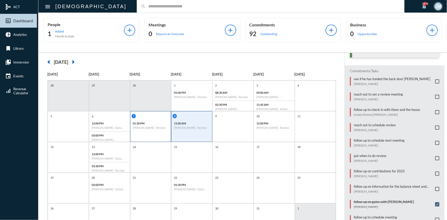
click at [157, 120] on div "01:30 PM Bill Hardy - Review" at bounding box center [150, 126] width 41 height 12
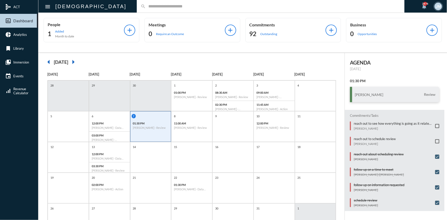
click at [435, 124] on span at bounding box center [437, 126] width 4 height 4
